Goal: Transaction & Acquisition: Purchase product/service

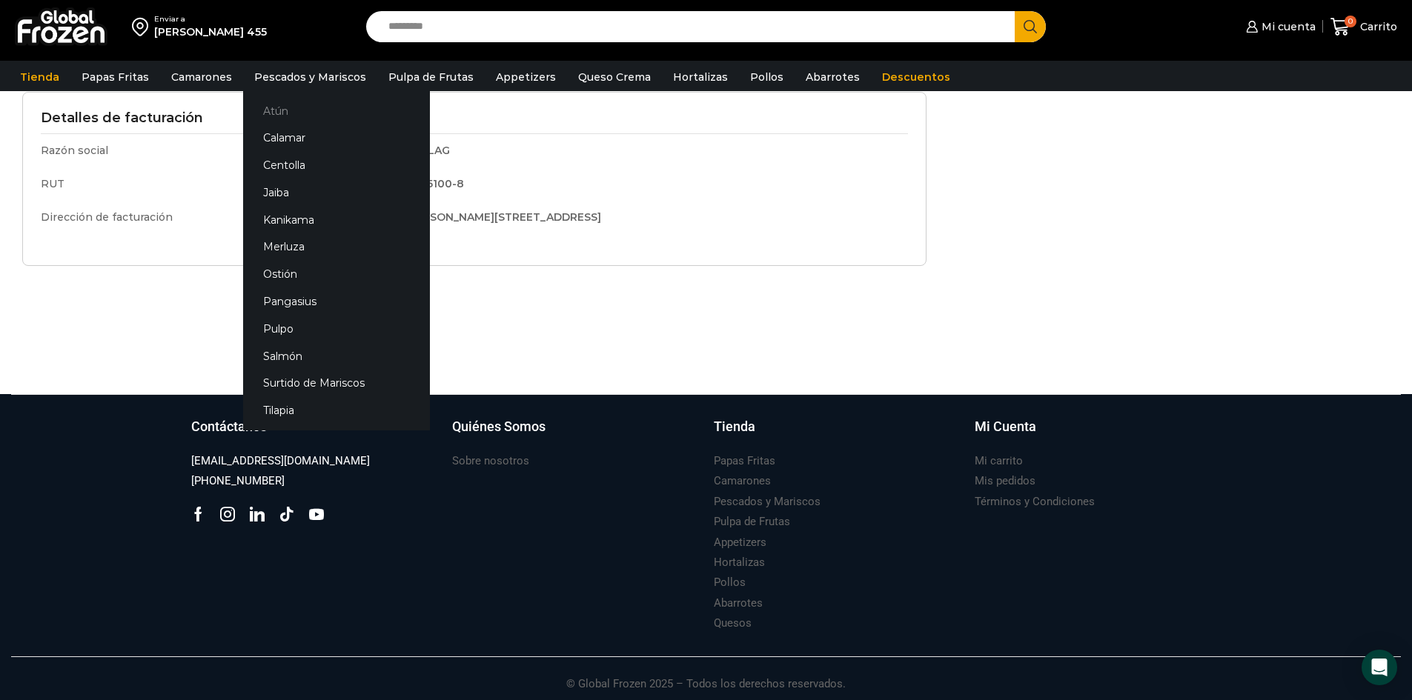
click at [270, 105] on link "Atún" at bounding box center [336, 110] width 187 height 27
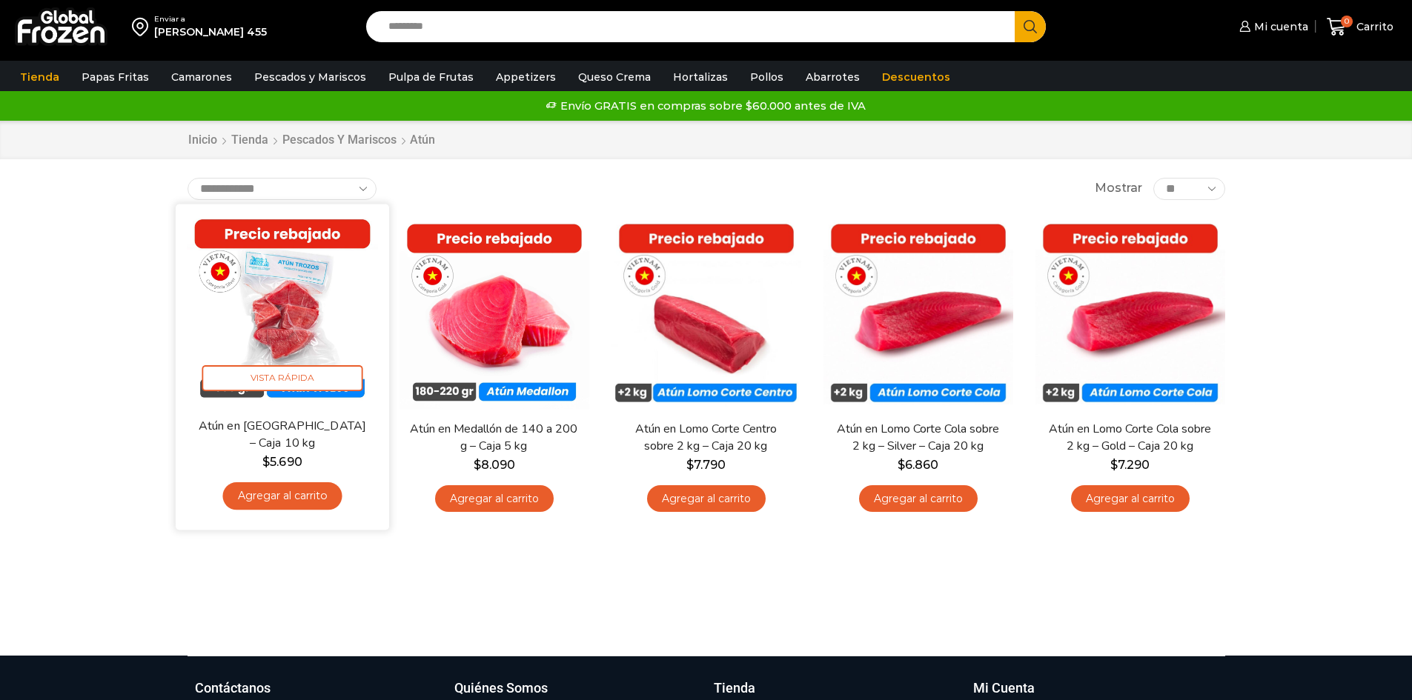
click at [295, 342] on img at bounding box center [282, 310] width 191 height 191
